Goal: Task Accomplishment & Management: Use online tool/utility

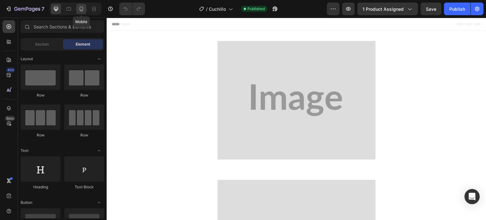
click at [83, 9] on icon at bounding box center [81, 9] width 3 height 4
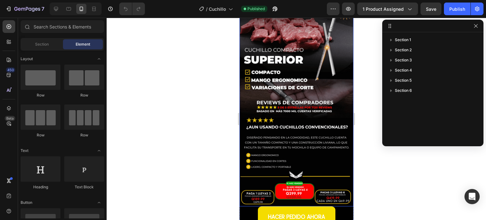
scroll to position [158, 0]
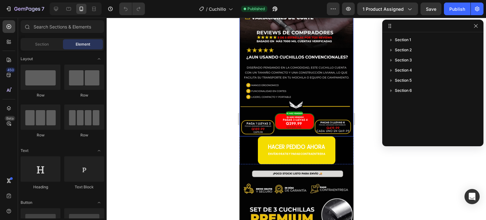
click at [308, 73] on img at bounding box center [296, 35] width 114 height 203
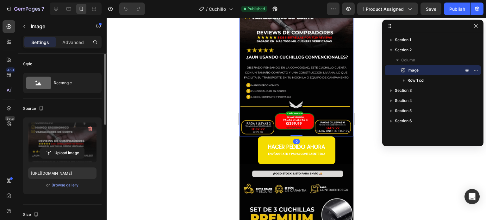
click at [52, 145] on label at bounding box center [62, 143] width 68 height 40
click at [52, 148] on input "file" at bounding box center [63, 153] width 44 height 11
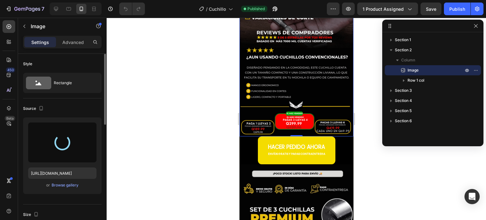
type input "[URL][DOMAIN_NAME]"
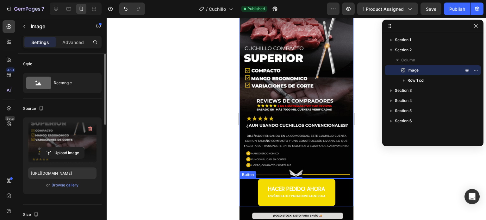
scroll to position [63, 0]
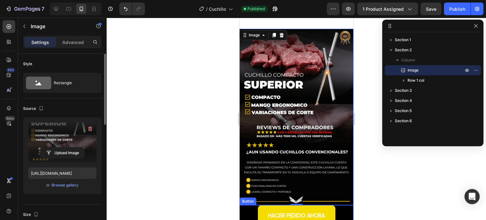
click at [313, 123] on img at bounding box center [296, 117] width 114 height 176
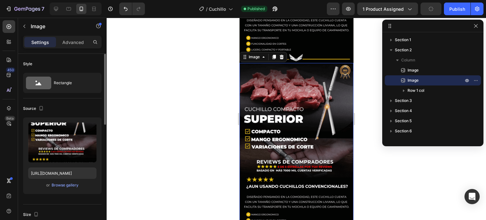
scroll to position [221, 0]
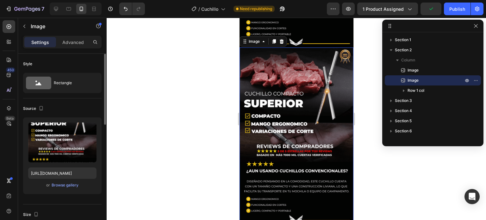
click at [278, 100] on img at bounding box center [296, 136] width 114 height 176
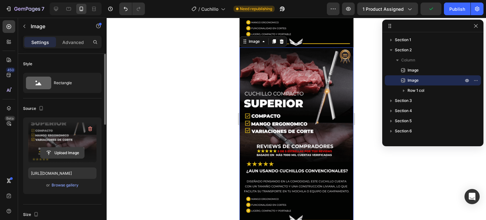
click at [64, 148] on input "file" at bounding box center [63, 153] width 44 height 11
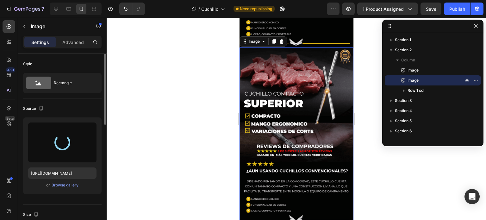
type input "[URL][DOMAIN_NAME]"
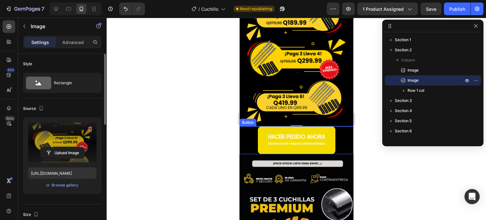
scroll to position [284, 0]
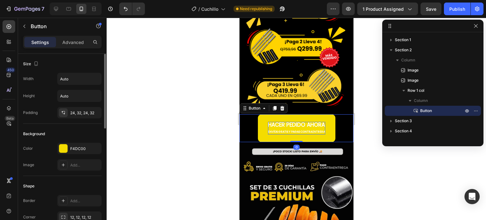
click at [300, 122] on p "HACER PEDIDO AHORA ENVÍOS GRATIS Y PAGAS CONTRAENTREGA" at bounding box center [296, 128] width 57 height 13
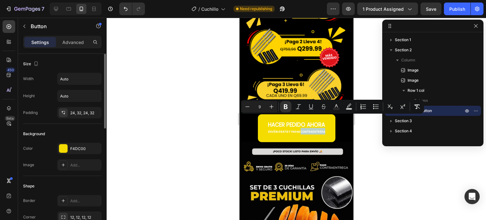
click at [326, 123] on button "HACER PEDIDO AHORA ENVÍOS GRATIS Y PAGAS CONTRAENTREGA" at bounding box center [297, 128] width 78 height 28
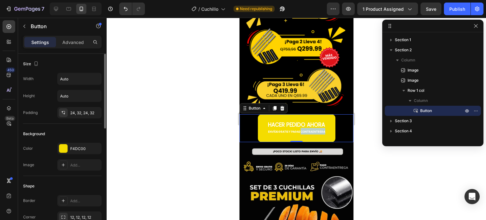
click at [261, 114] on button "HACER PEDIDO AHORA ENVÍOS GRATIS Y PAGAS CONTRAENTREGA" at bounding box center [297, 128] width 78 height 28
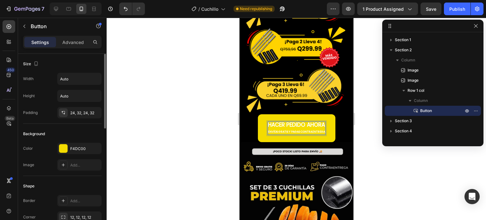
click at [268, 121] on strong "HACER PEDIDO AHORA" at bounding box center [296, 125] width 57 height 8
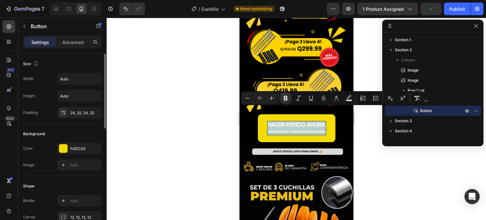
drag, startPoint x: 265, startPoint y: 111, endPoint x: 327, endPoint y: 117, distance: 61.4
click at [327, 117] on button "HACER PEDIDO AHORA ENVÍOS GRATIS Y PAGAS CONTRAENTREGA" at bounding box center [297, 128] width 78 height 28
click at [336, 97] on icon "Editor contextual toolbar" at bounding box center [336, 98] width 6 height 6
type input "FFFFFF"
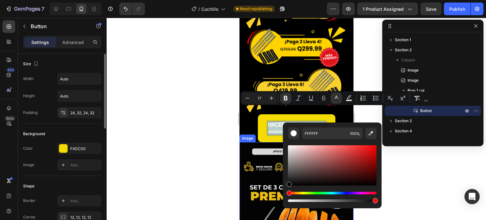
type input "000000"
drag, startPoint x: 530, startPoint y: 166, endPoint x: 257, endPoint y: 178, distance: 273.3
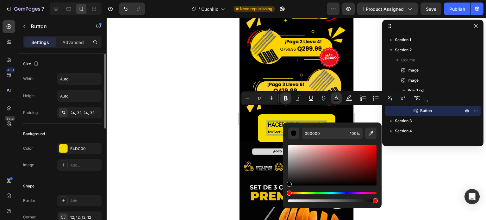
click at [217, 136] on div at bounding box center [297, 119] width 380 height 202
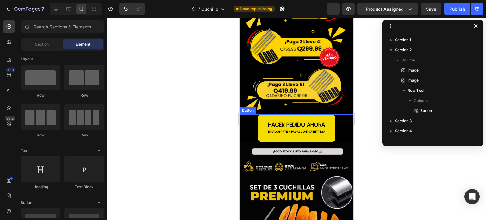
click at [307, 114] on button "HACER PEDIDO AHORA ENVÍOS GRATIS Y PAGAS CONTRAENTREGA" at bounding box center [297, 128] width 78 height 28
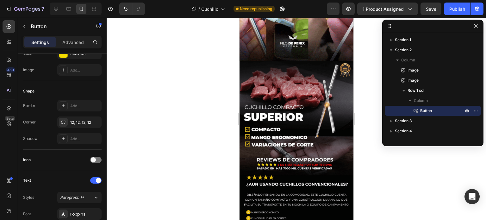
scroll to position [0, 0]
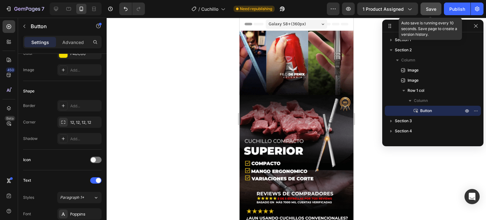
click at [433, 10] on span "Save" at bounding box center [431, 8] width 10 height 5
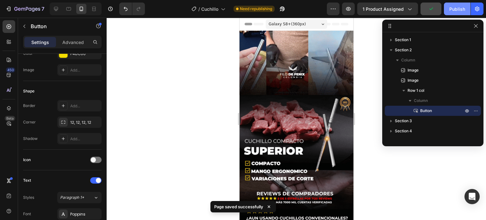
click at [451, 6] on div "Publish" at bounding box center [458, 9] width 16 height 7
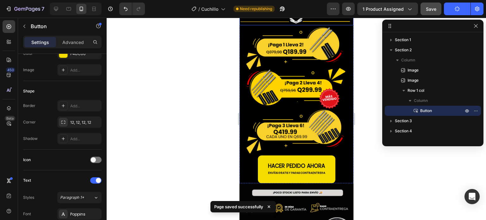
scroll to position [253, 0]
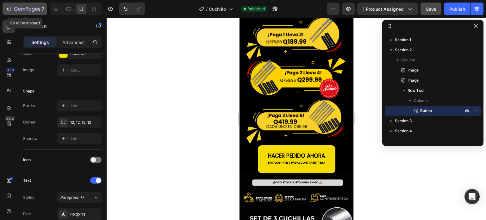
click at [25, 4] on button "7" at bounding box center [25, 9] width 45 height 13
